Goal: Transaction & Acquisition: Subscribe to service/newsletter

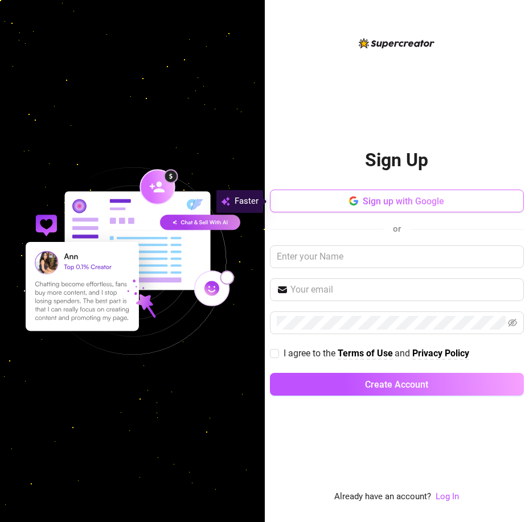
click at [379, 212] on button "Sign up with Google" at bounding box center [397, 201] width 254 height 23
